Goal: Find specific page/section: Find specific page/section

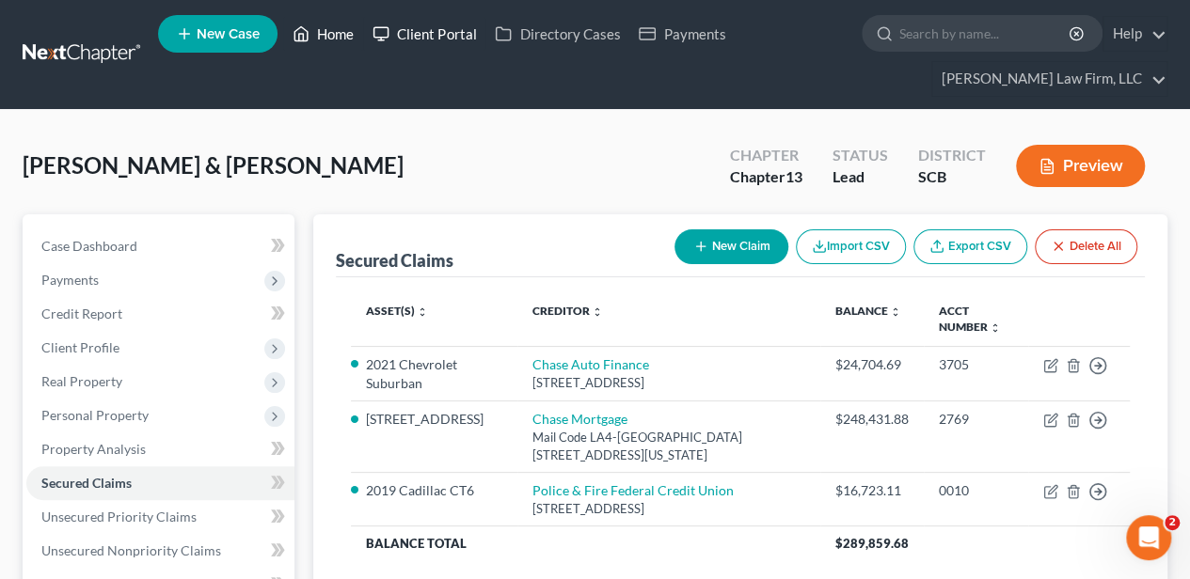
drag, startPoint x: 337, startPoint y: 32, endPoint x: 365, endPoint y: 33, distance: 28.2
click at [337, 32] on link "Home" at bounding box center [323, 34] width 80 height 34
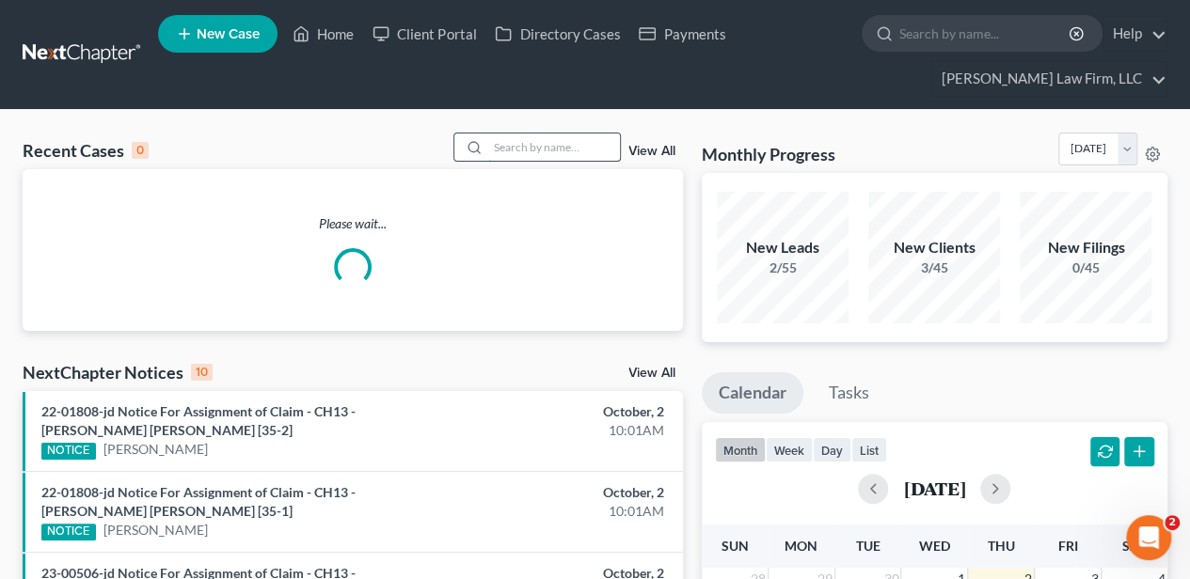
click at [551, 145] on input "search" at bounding box center [554, 147] width 132 height 27
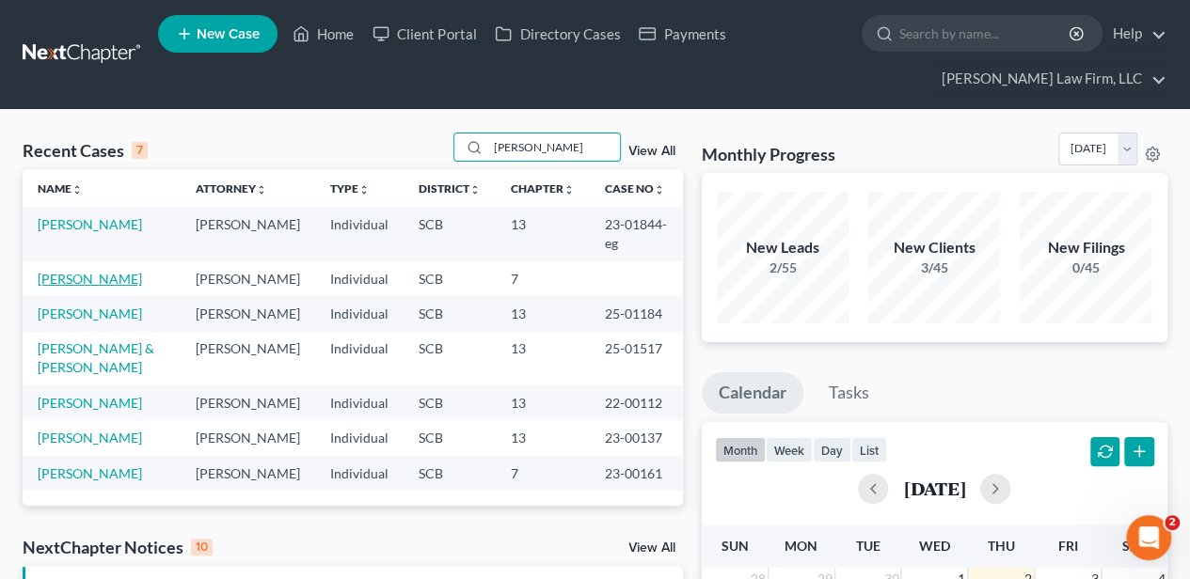
type input "[PERSON_NAME]"
click at [71, 272] on link "[PERSON_NAME]" at bounding box center [90, 279] width 104 height 16
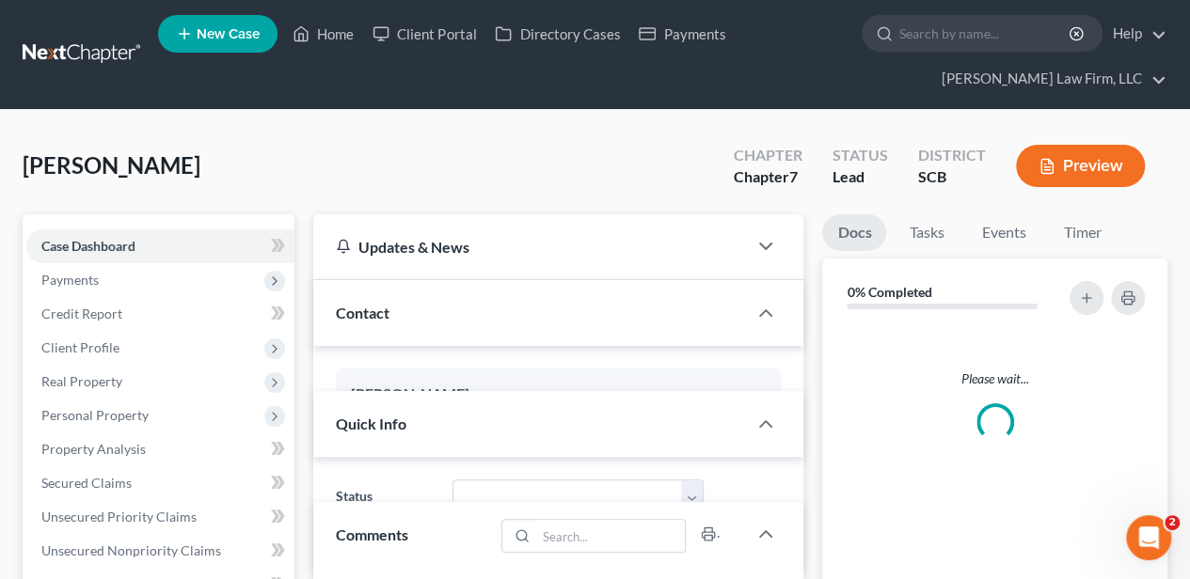
select select "2"
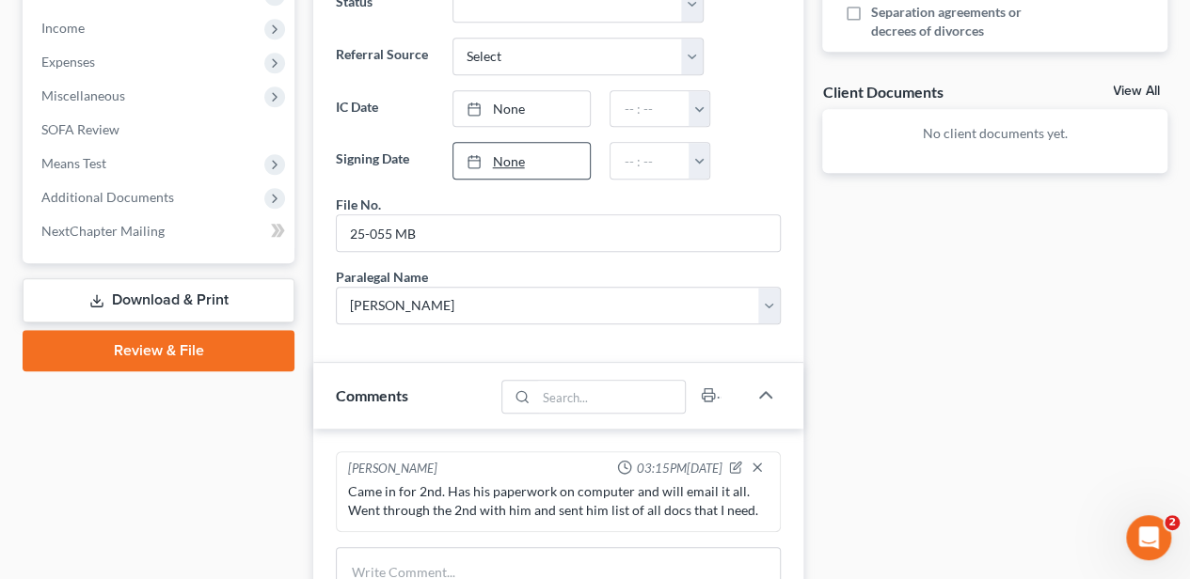
scroll to position [814, 0]
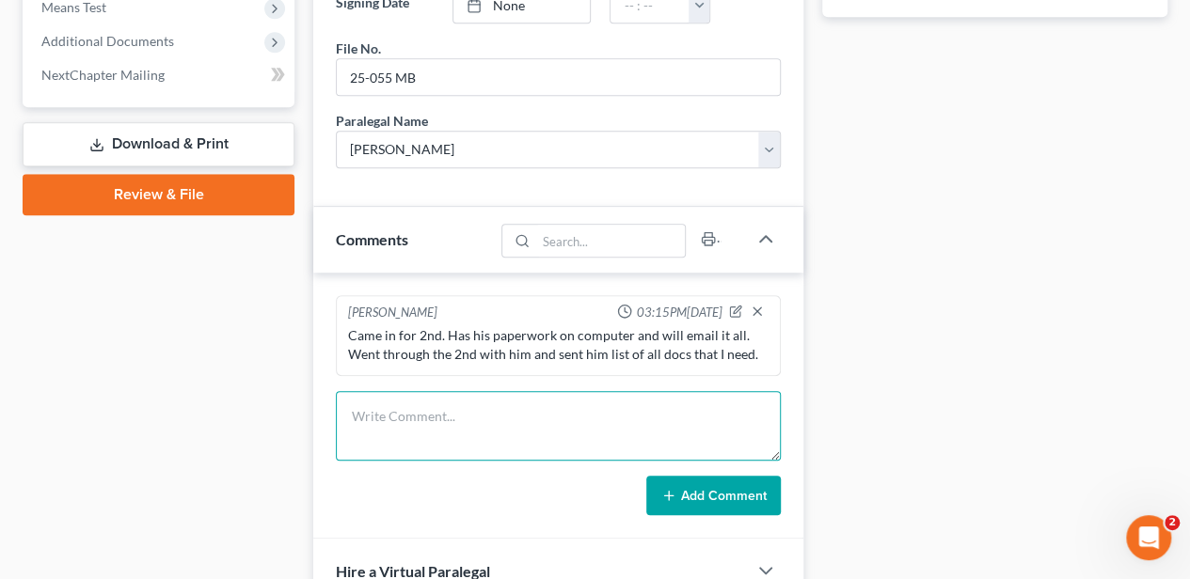
click at [442, 402] on textarea at bounding box center [558, 426] width 445 height 70
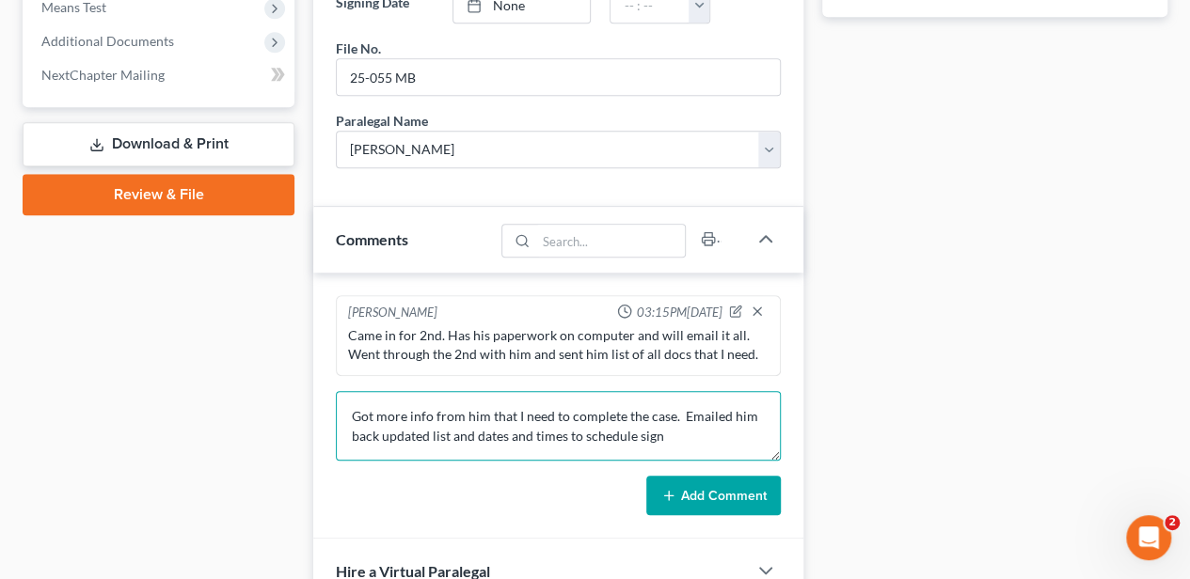
type textarea "Got more info from him that I need to complete the case. Emailed him back updat…"
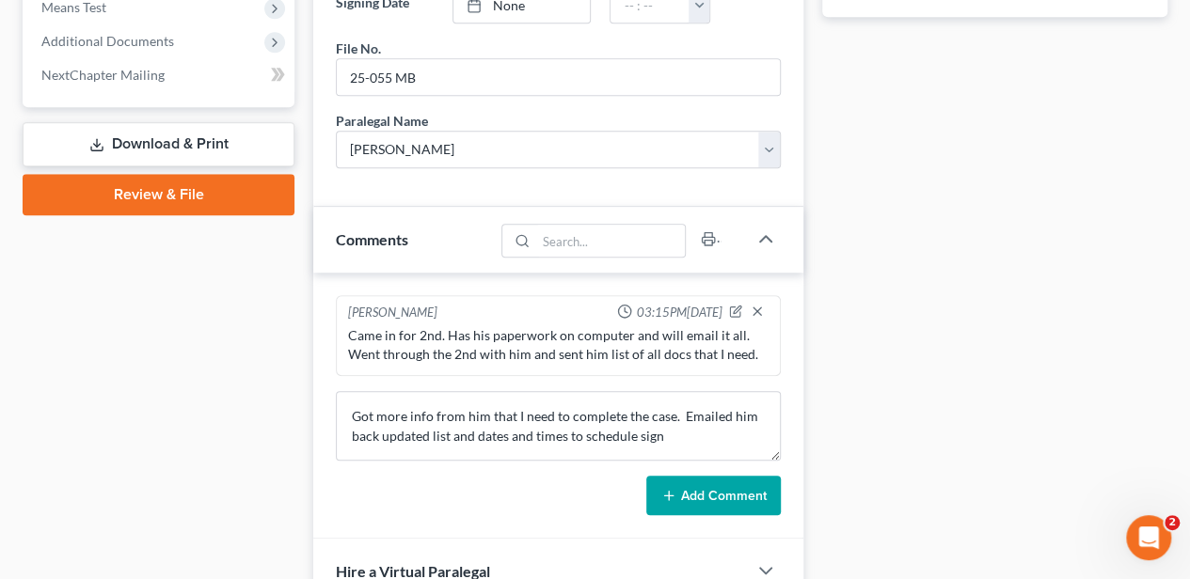
click at [698, 485] on button "Add Comment" at bounding box center [713, 495] width 134 height 39
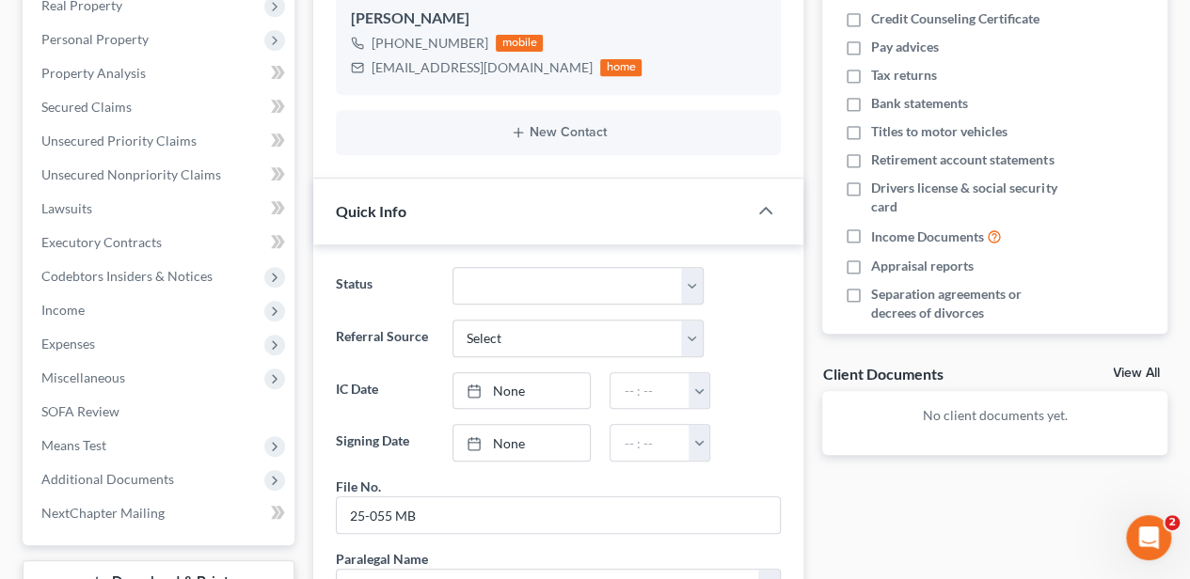
scroll to position [0, 0]
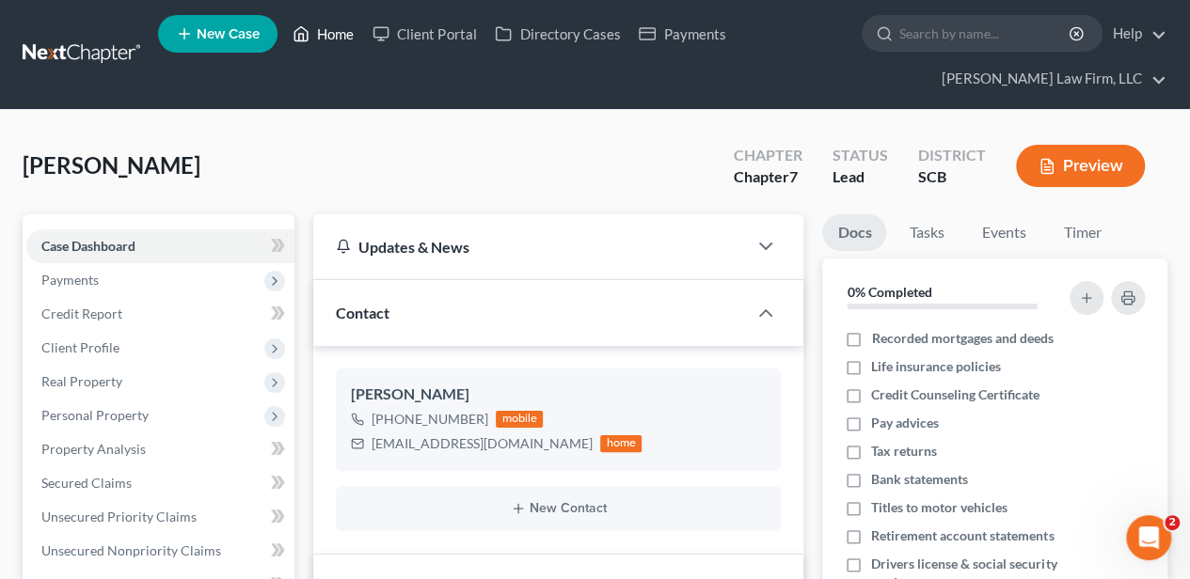
drag, startPoint x: 342, startPoint y: 36, endPoint x: 331, endPoint y: 64, distance: 30.4
click at [342, 36] on link "Home" at bounding box center [323, 34] width 80 height 34
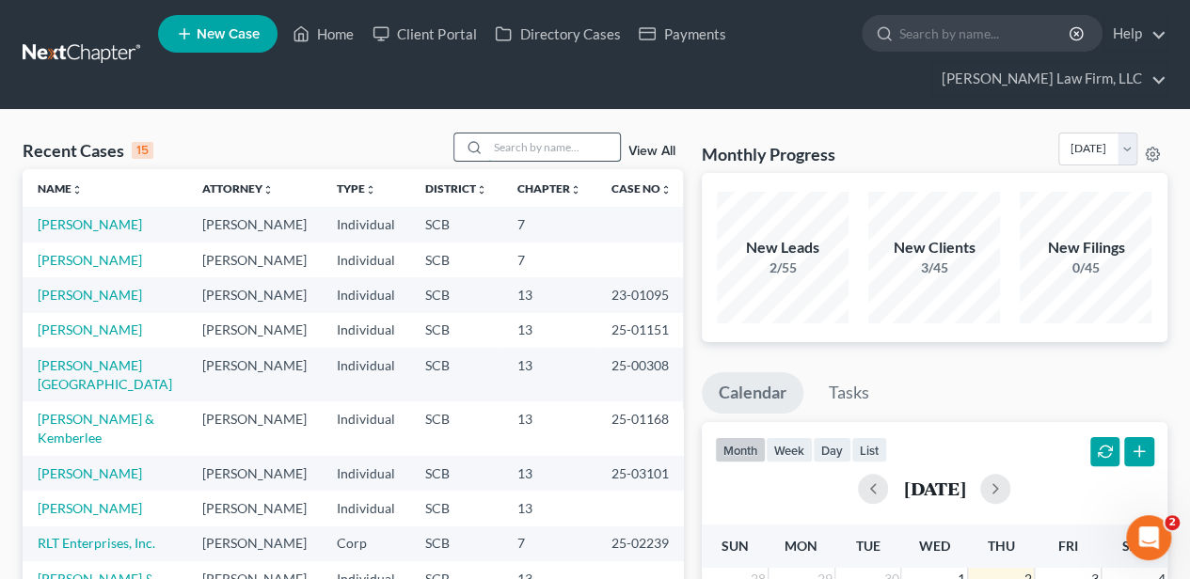
click at [537, 155] on input "search" at bounding box center [554, 147] width 132 height 27
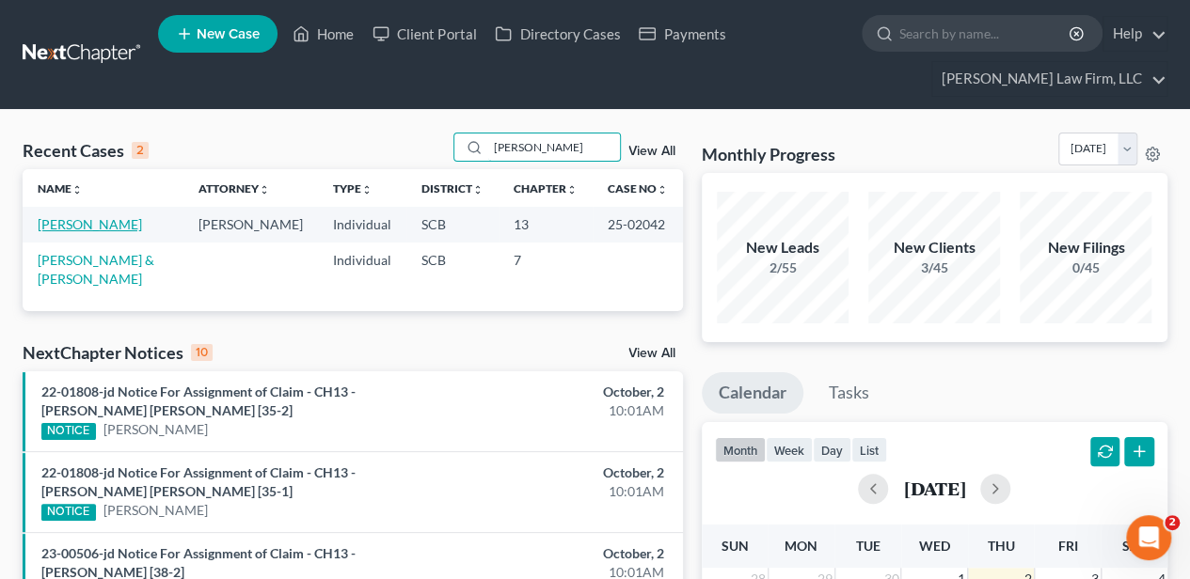
type input "[PERSON_NAME]"
click at [69, 226] on link "[PERSON_NAME]" at bounding box center [90, 224] width 104 height 16
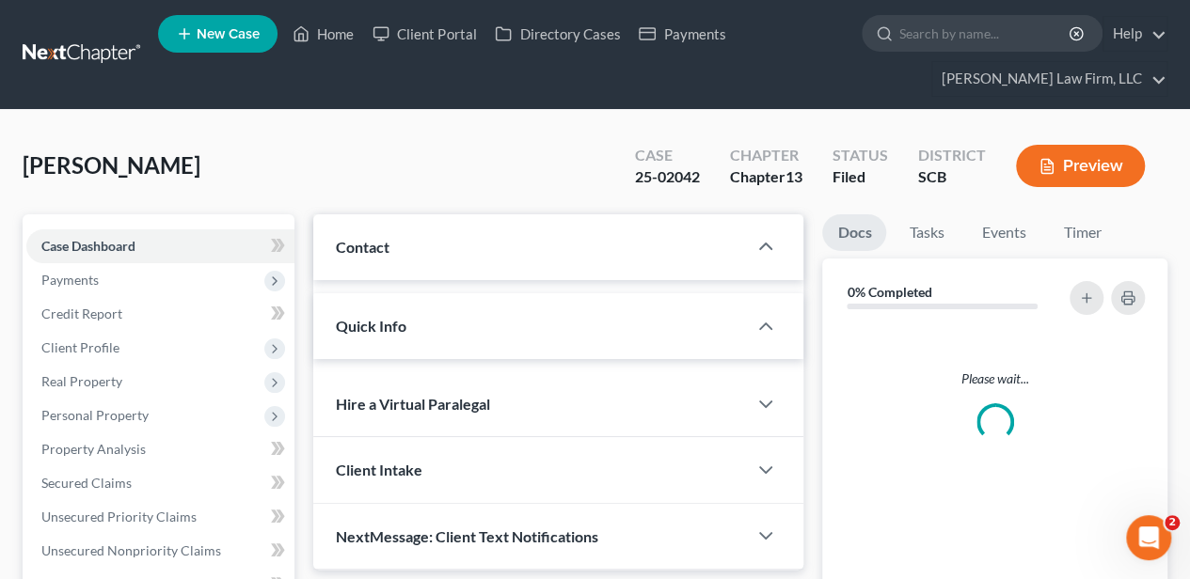
select select "2"
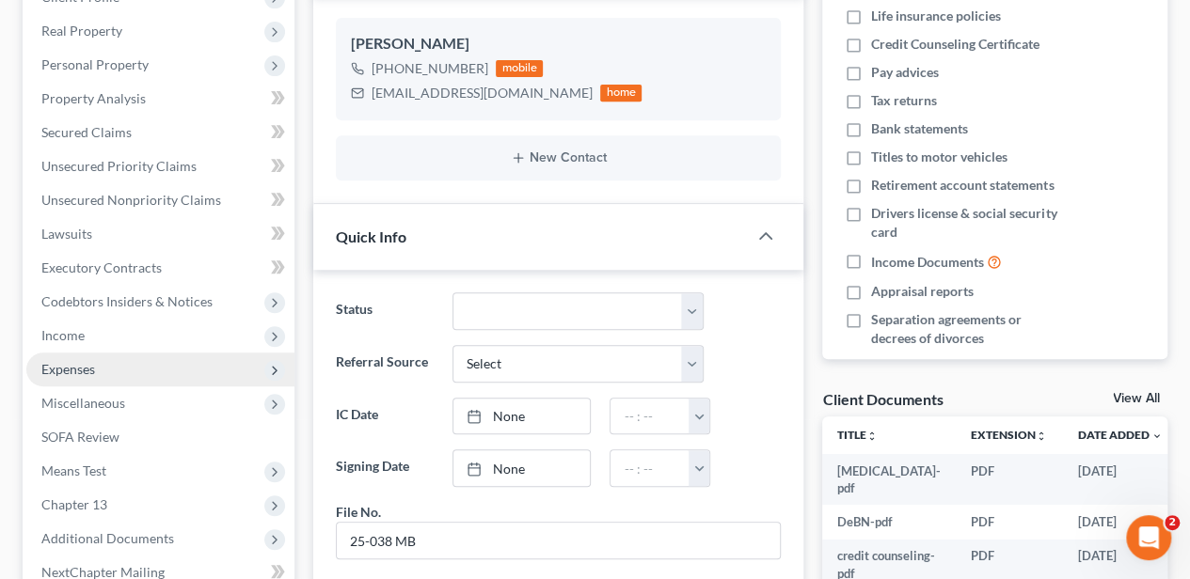
scroll to position [376, 0]
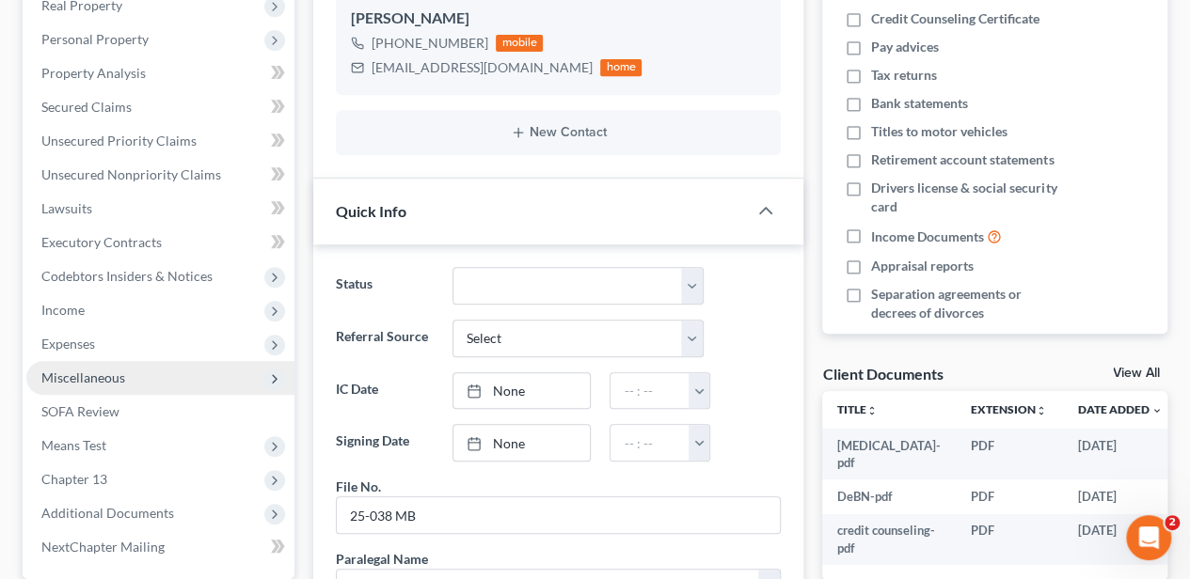
drag, startPoint x: 130, startPoint y: 349, endPoint x: 132, endPoint y: 361, distance: 12.4
click at [130, 349] on span "Expenses" at bounding box center [160, 344] width 268 height 34
click at [133, 374] on link "Home" at bounding box center [179, 378] width 230 height 34
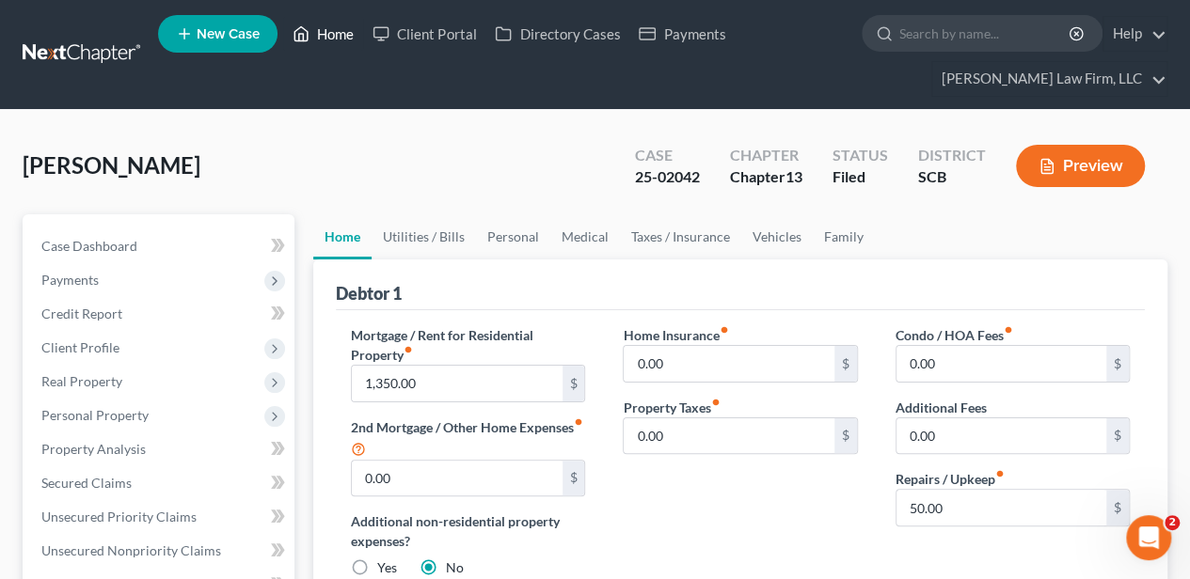
click at [320, 28] on link "Home" at bounding box center [323, 34] width 80 height 34
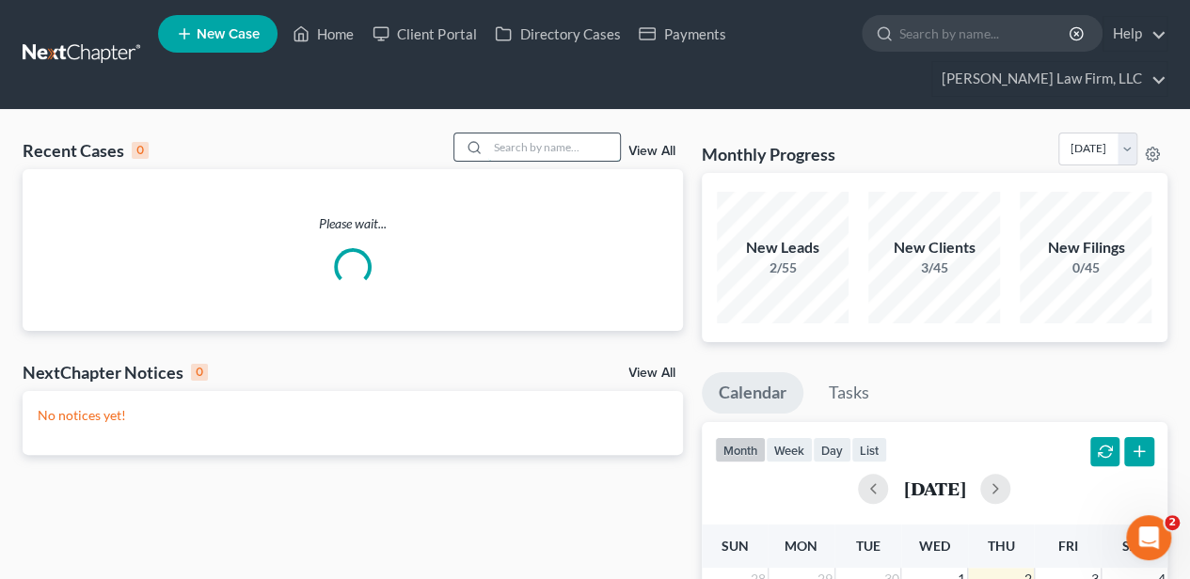
click at [525, 145] on input "search" at bounding box center [554, 147] width 132 height 27
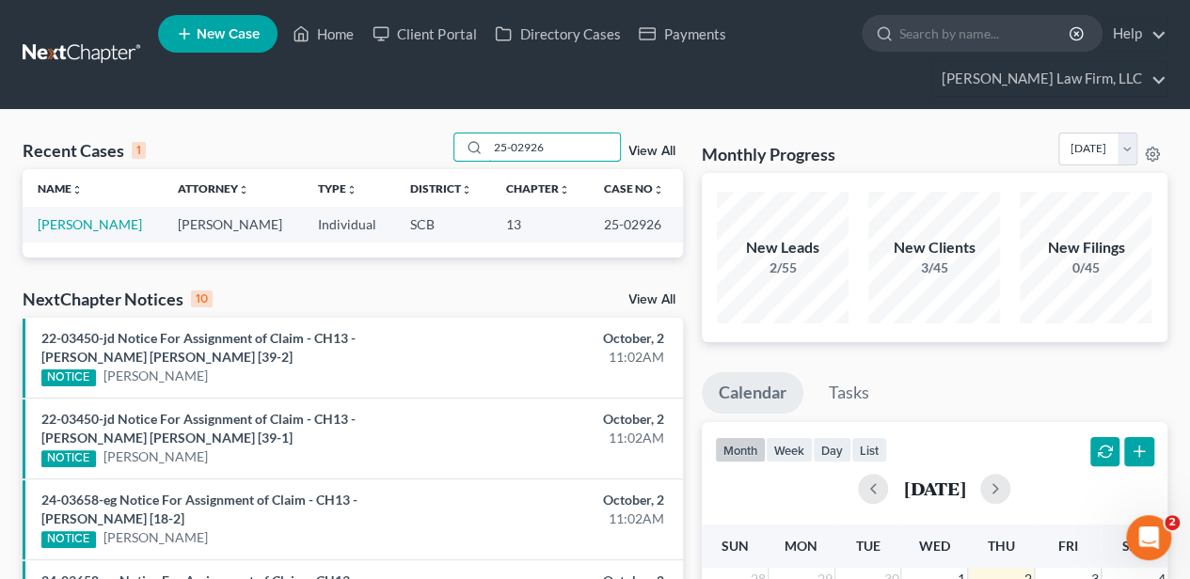
type input "25-02926"
click at [528, 134] on input "25-02926" at bounding box center [554, 147] width 132 height 27
